Goal: Information Seeking & Learning: Learn about a topic

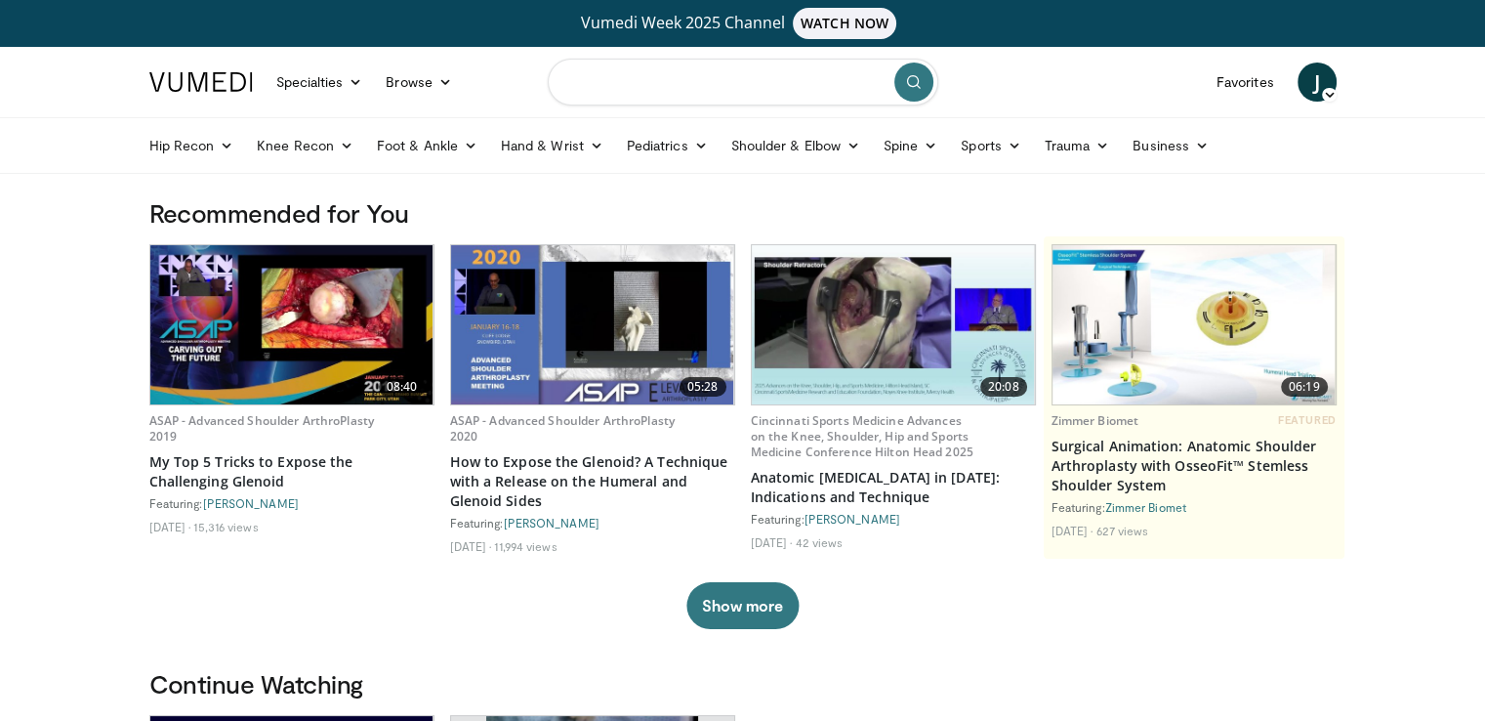
click at [641, 79] on input "Search topics, interventions" at bounding box center [743, 82] width 391 height 47
click at [649, 142] on div "shoulder" at bounding box center [743, 145] width 373 height 39
type input "********"
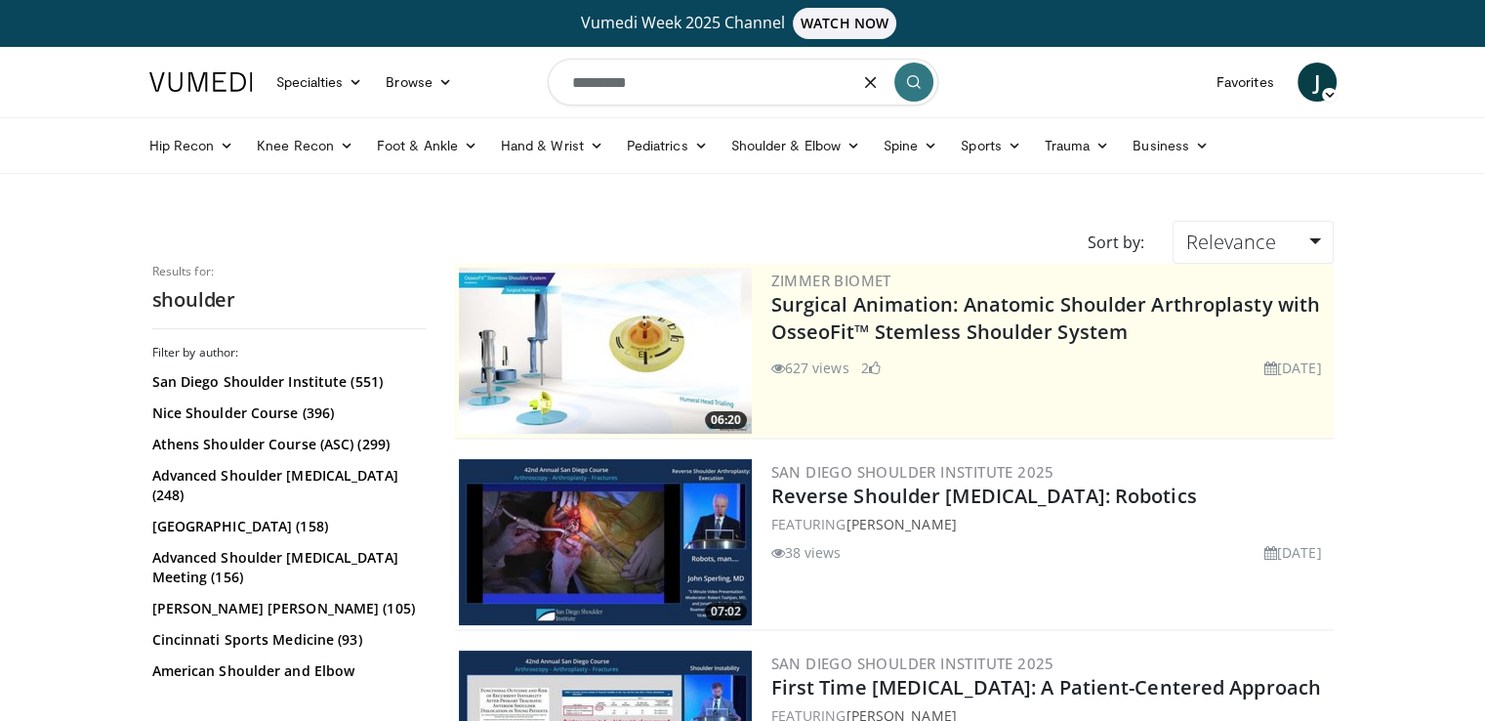
click at [738, 85] on input "********" at bounding box center [743, 82] width 391 height 47
type input "**********"
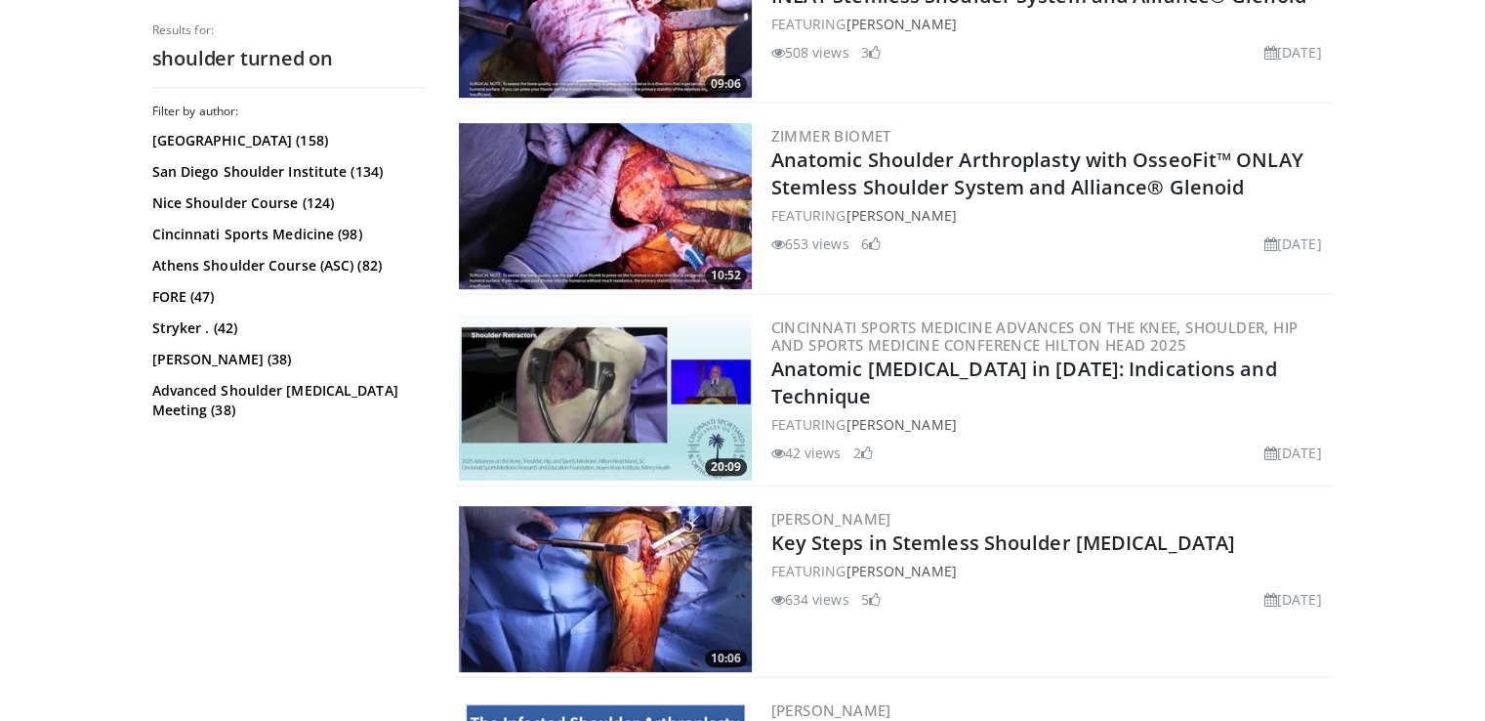
scroll to position [912, 0]
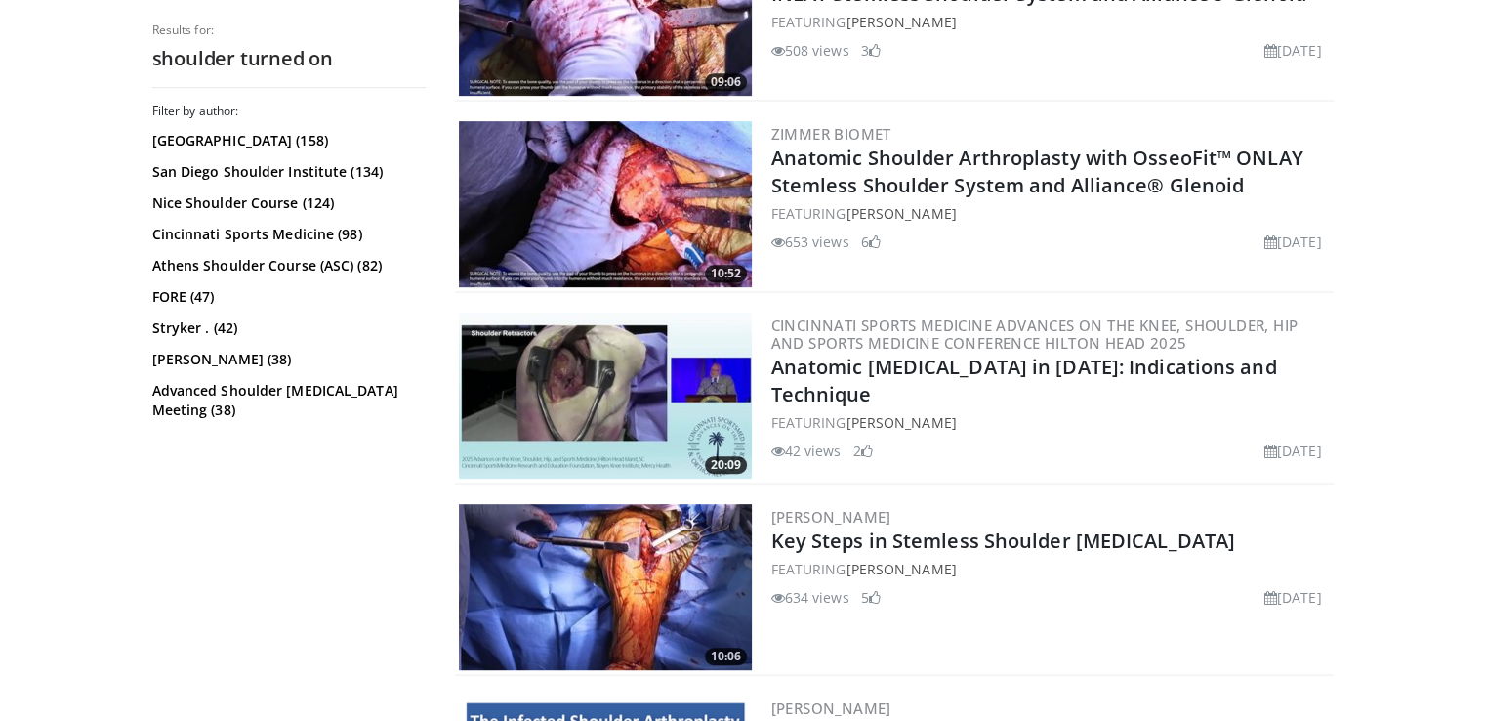
click at [649, 443] on img at bounding box center [605, 395] width 293 height 166
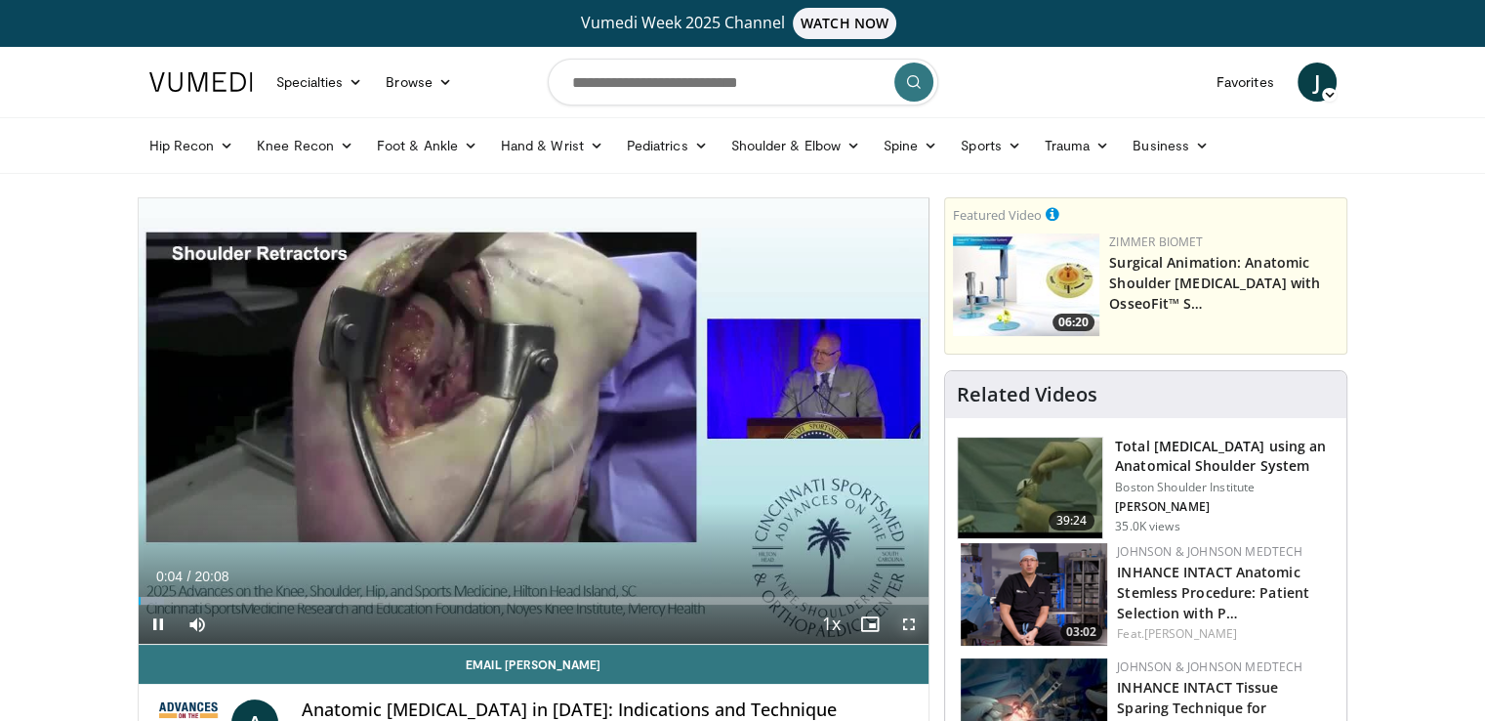
click at [914, 621] on span "Video Player" at bounding box center [909, 623] width 39 height 39
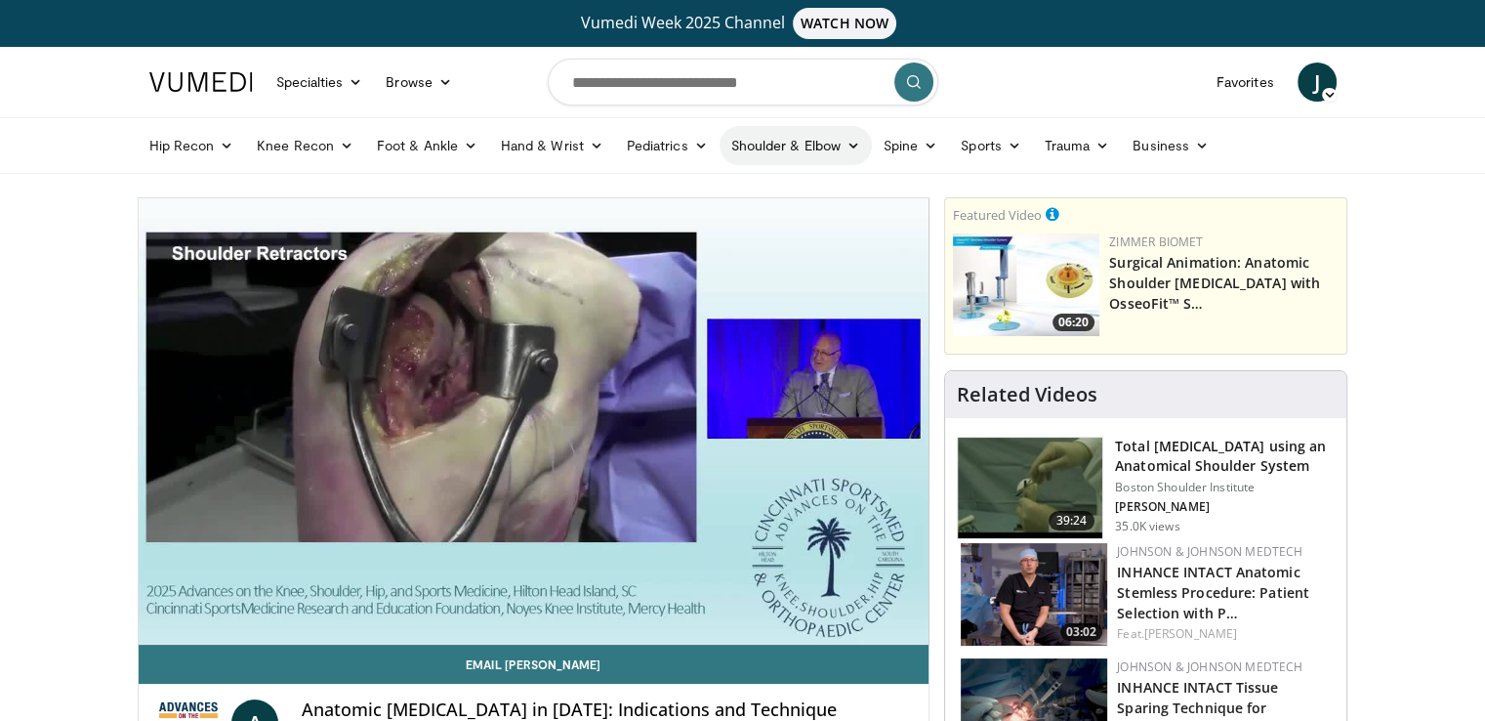
click at [840, 147] on link "Shoulder & Elbow" at bounding box center [796, 145] width 152 height 39
click at [772, 222] on link "Shoulder" at bounding box center [755, 222] width 232 height 31
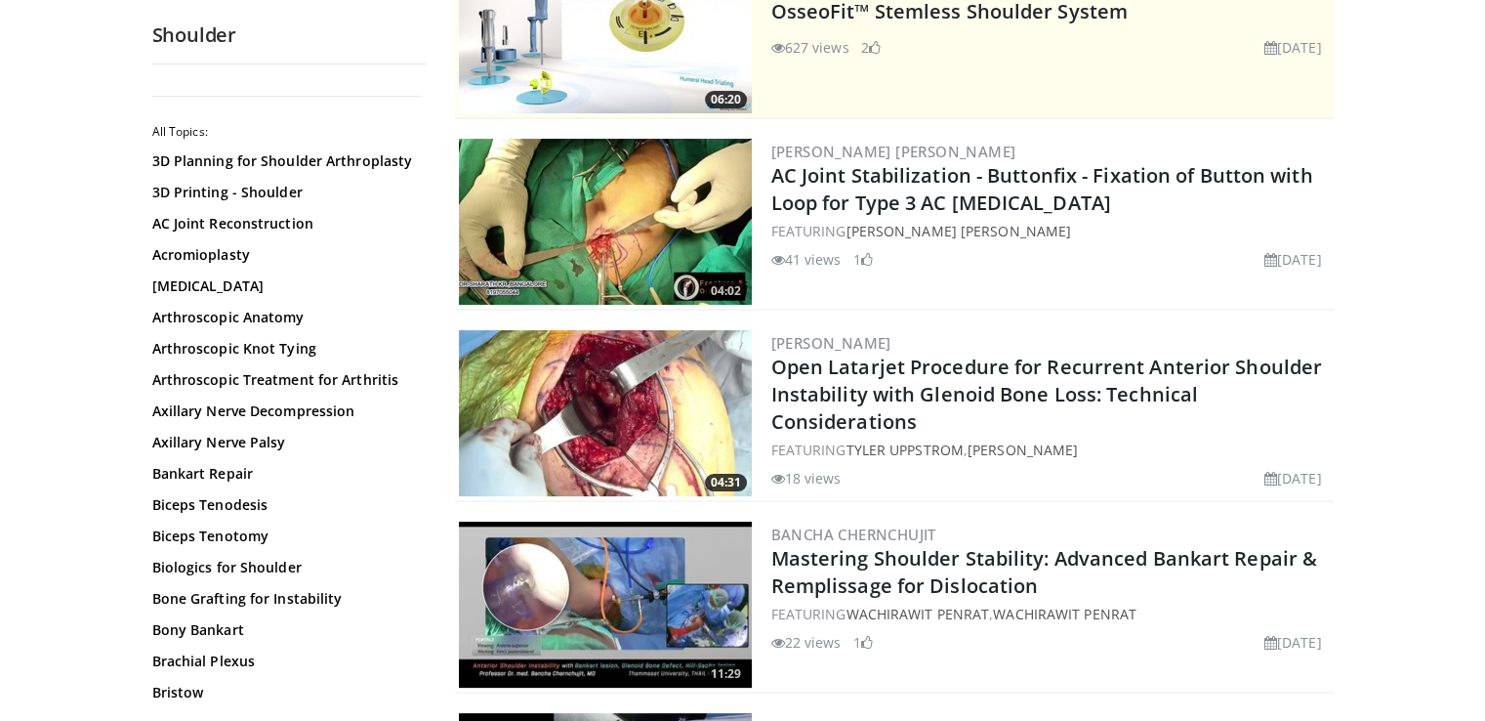
scroll to position [321, 0]
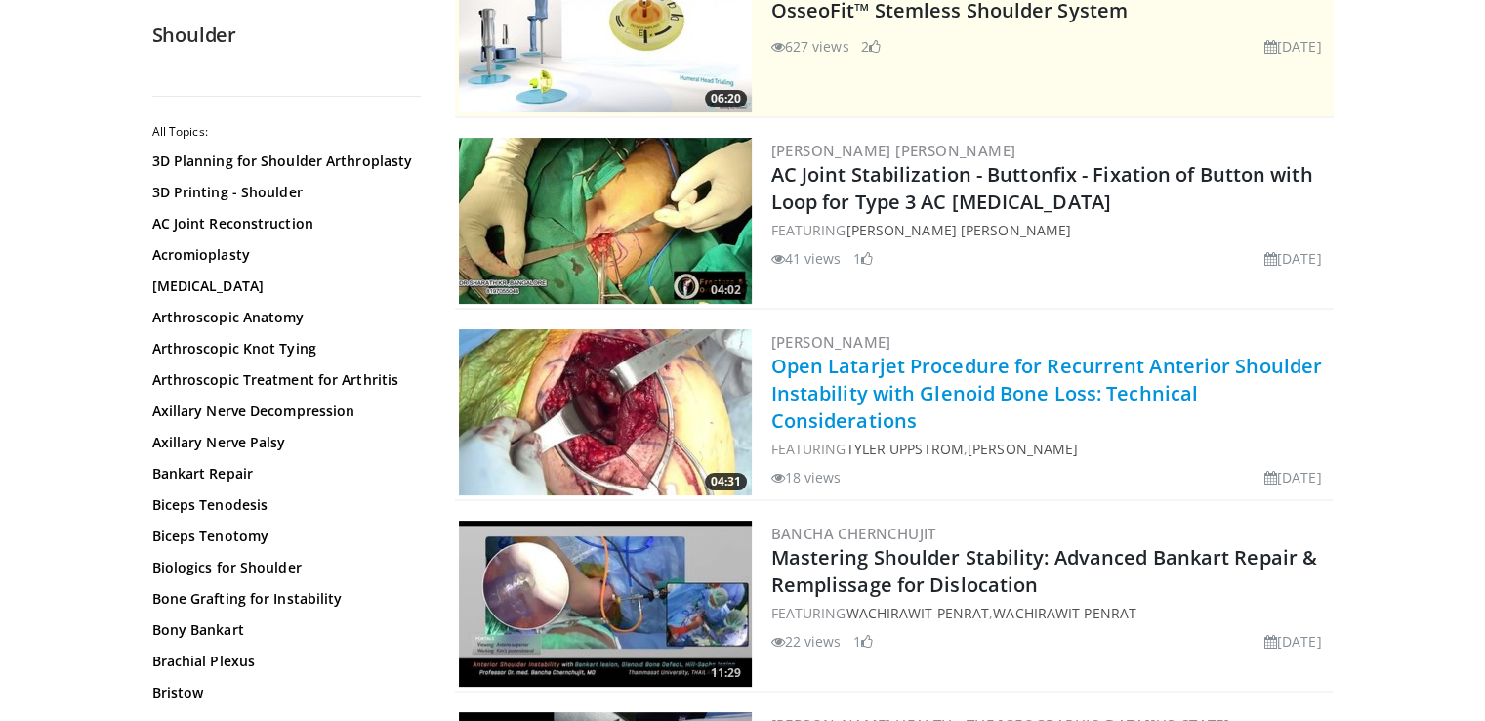
click at [1032, 397] on link "Open Latarjet Procedure for Recurrent Anterior Shoulder Instability with Glenoi…" at bounding box center [1047, 392] width 552 height 81
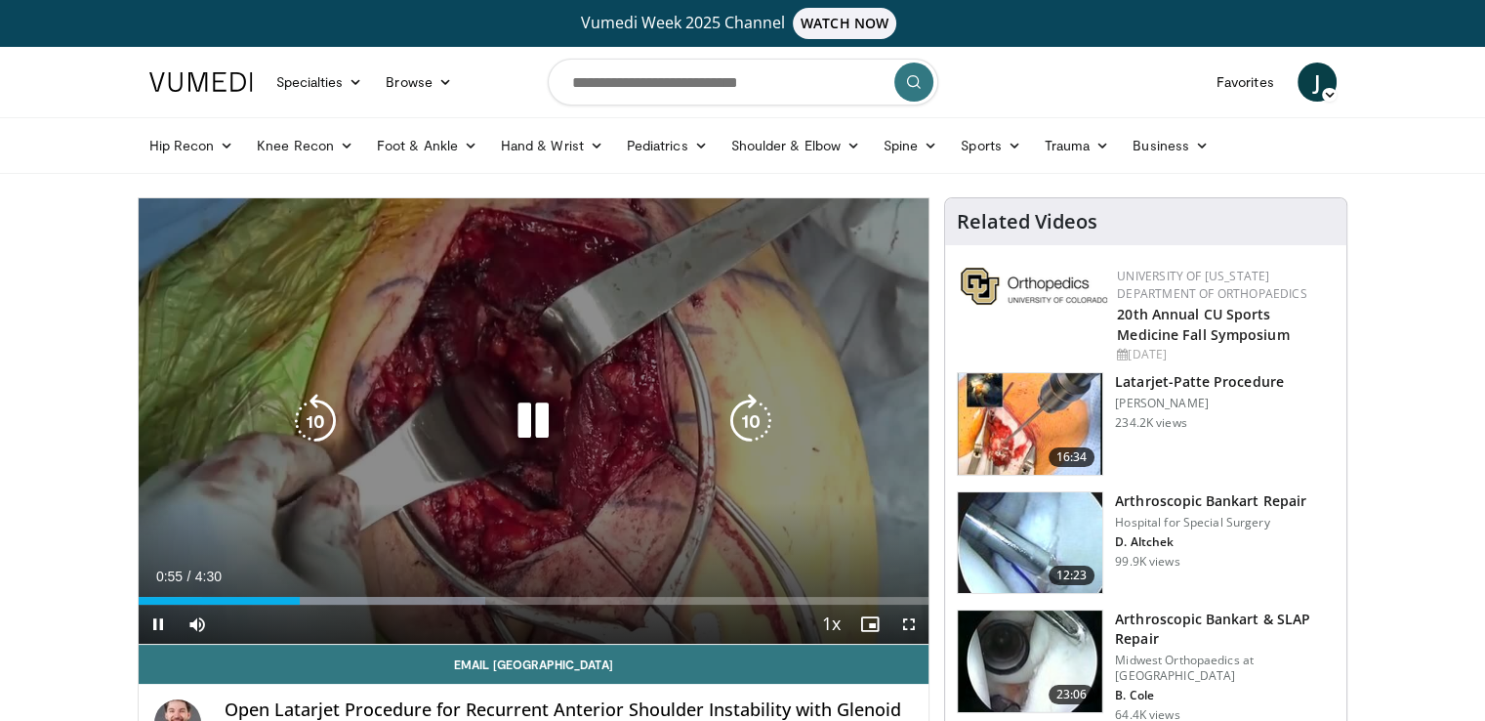
click at [538, 427] on icon "Video Player" at bounding box center [533, 421] width 55 height 55
click at [529, 423] on icon "Video Player" at bounding box center [533, 421] width 55 height 55
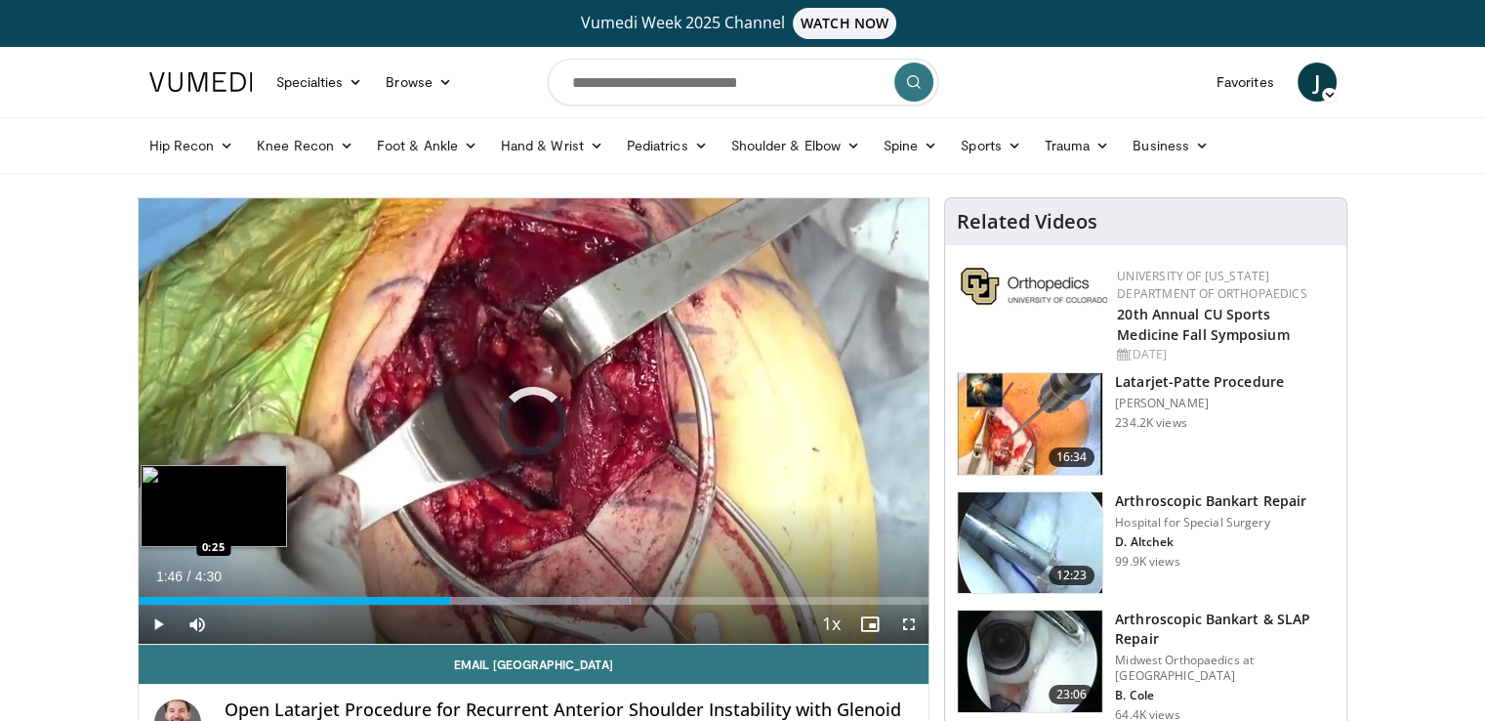
click at [214, 591] on div "Loaded : 62.25% 1:46 0:25" at bounding box center [534, 595] width 791 height 19
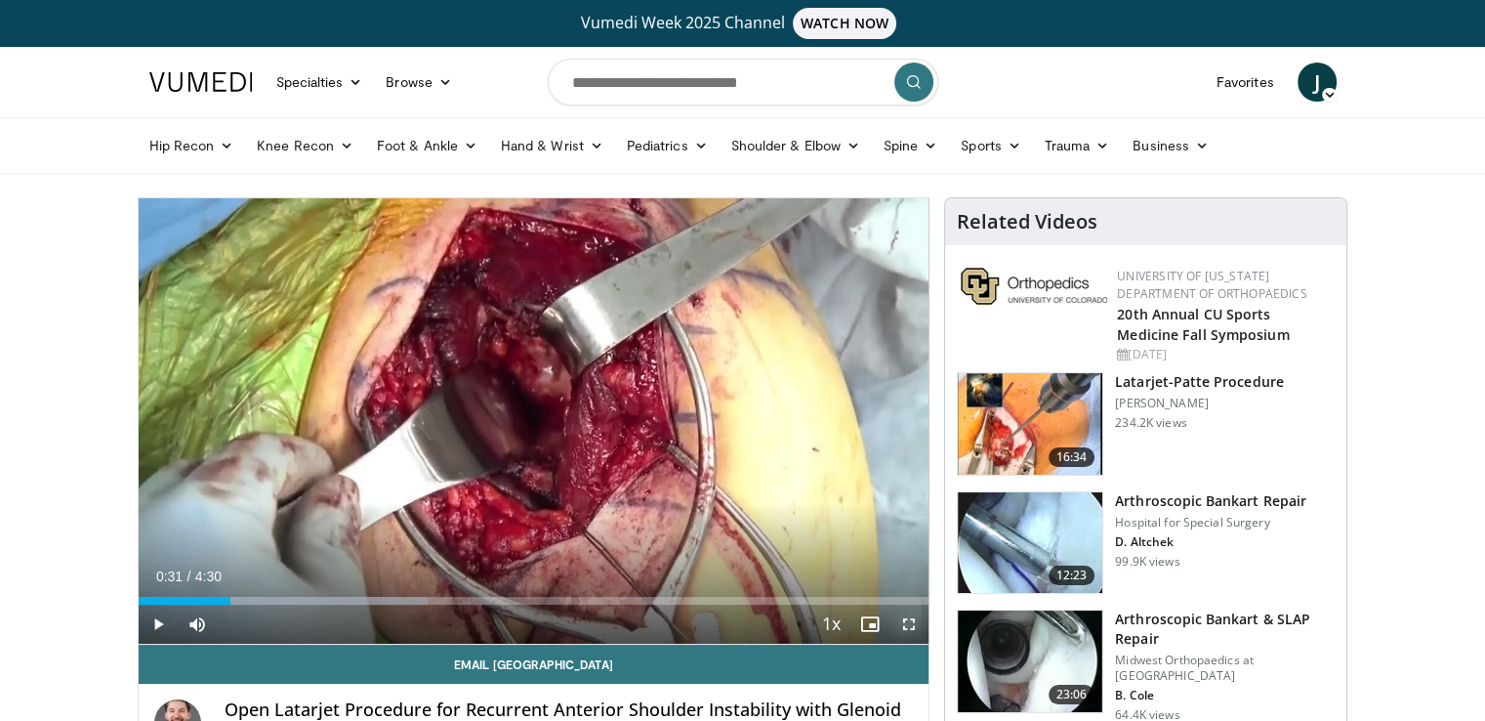
click at [909, 630] on span "Video Player" at bounding box center [909, 623] width 39 height 39
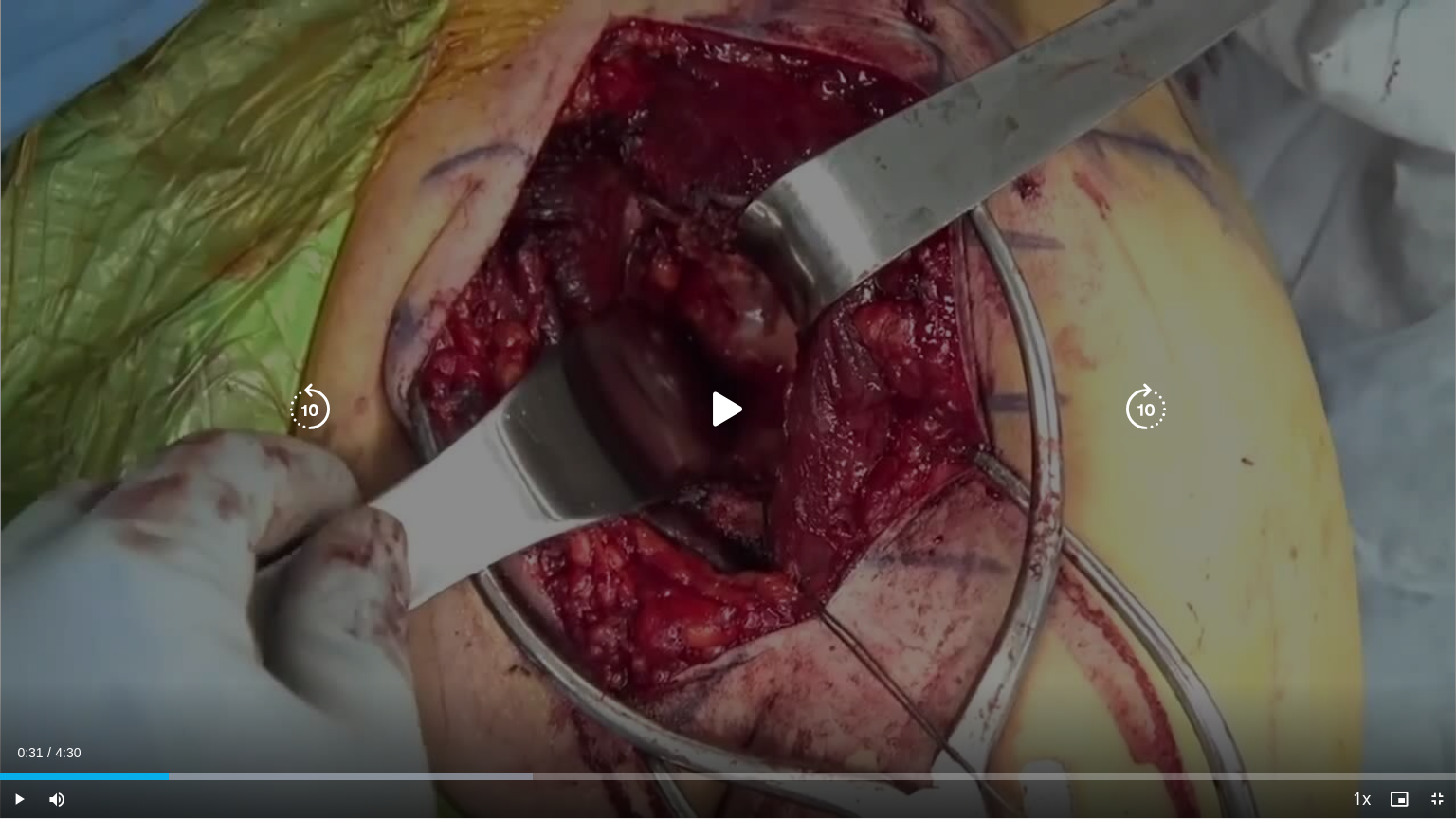
click at [716, 411] on icon "Video Player" at bounding box center [728, 409] width 53 height 53
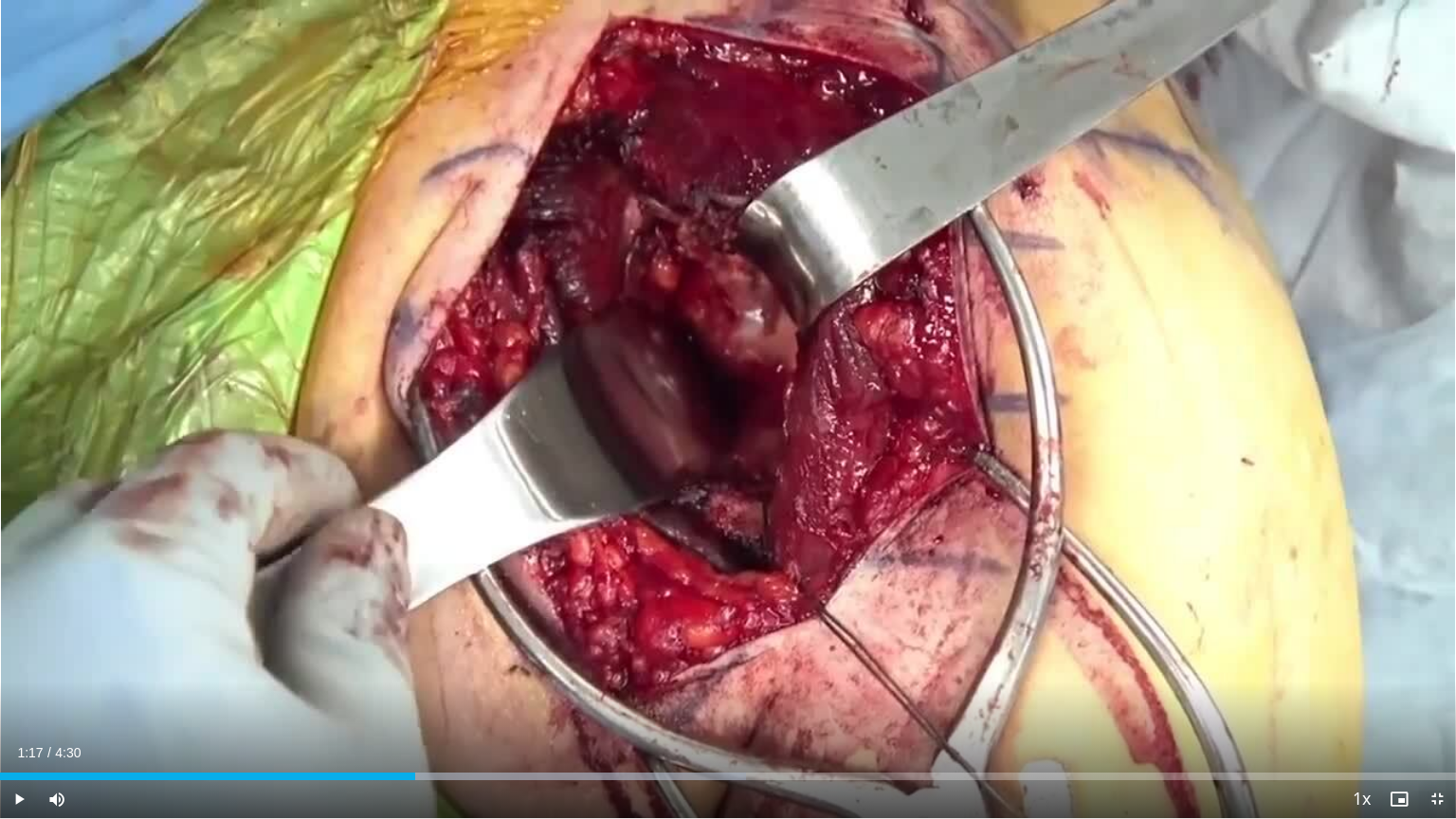
drag, startPoint x: 716, startPoint y: 411, endPoint x: 728, endPoint y: 400, distance: 16.3
click at [728, 400] on div "20 seconds Tap to unmute" at bounding box center [728, 409] width 1456 height 818
